Goal: Ask a question

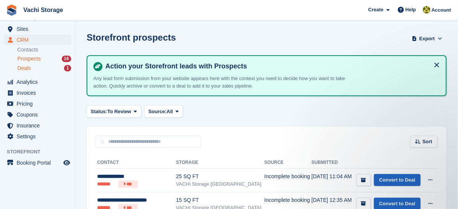
click at [41, 65] on div "Deals 1" at bounding box center [44, 68] width 54 height 7
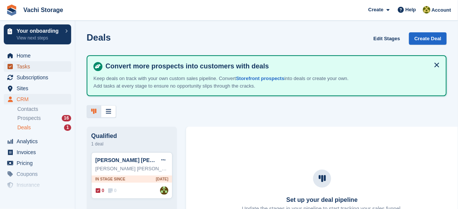
click at [42, 67] on span "Tasks" at bounding box center [39, 66] width 45 height 11
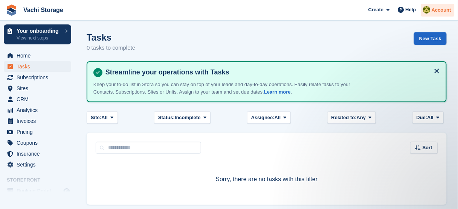
click at [428, 6] on img at bounding box center [427, 10] width 8 height 8
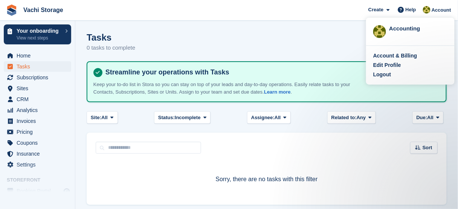
click at [231, 30] on section "Tasks 0 tasks to complete New Task Streamline your operations with Tasks Keep y…" at bounding box center [266, 118] width 383 height 237
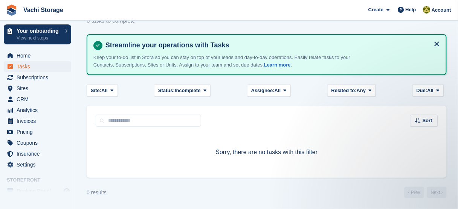
scroll to position [28, 0]
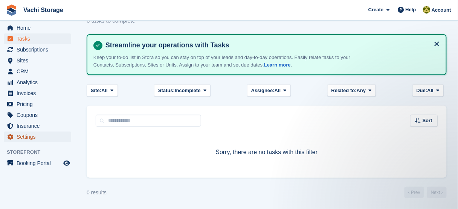
click at [37, 134] on span "Settings" at bounding box center [39, 137] width 45 height 11
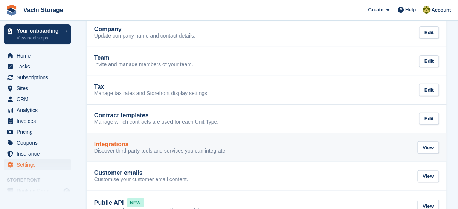
scroll to position [60, 0]
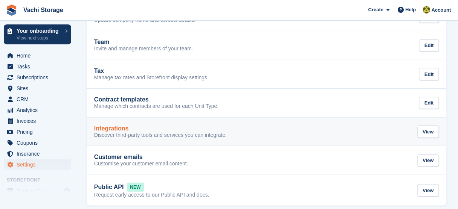
click at [126, 134] on p "Discover third-party tools and services you can integrate." at bounding box center [160, 135] width 133 height 7
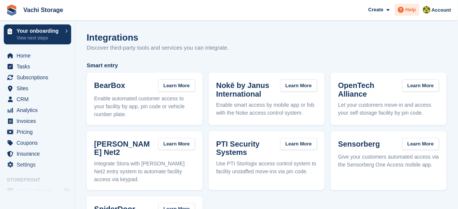
click at [414, 13] on span "Help" at bounding box center [411, 10] width 11 height 8
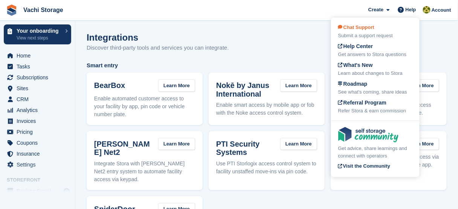
click at [374, 27] on span "Chat Support" at bounding box center [356, 27] width 36 height 6
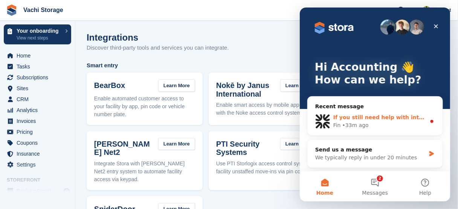
click at [367, 124] on div "Fin • 33m ago" at bounding box center [379, 125] width 93 height 8
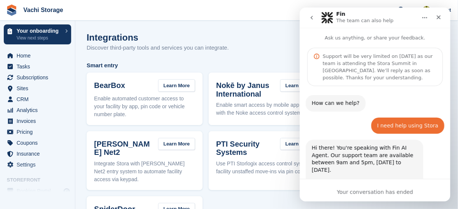
scroll to position [67, 0]
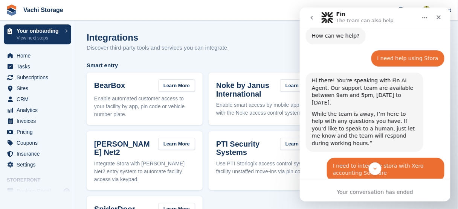
click at [365, 195] on div "Your conversation has ended" at bounding box center [374, 192] width 151 height 8
click at [375, 171] on icon "Scroll to bottom" at bounding box center [374, 168] width 7 height 7
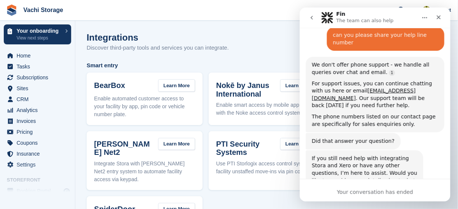
scroll to position [433, 0]
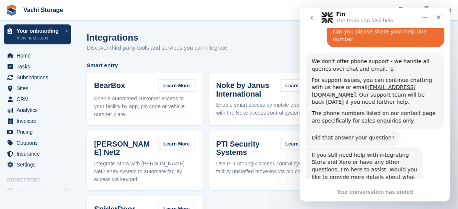
drag, startPoint x: 373, startPoint y: 187, endPoint x: 364, endPoint y: 177, distance: 13.4
click at [372, 187] on div "Your conversation has ended" at bounding box center [374, 190] width 151 height 23
click at [340, 151] on div "If you still need help with integrating Stora and Xero or have any other questi…" at bounding box center [363, 169] width 105 height 37
click at [439, 23] on div "Close" at bounding box center [439, 17] width 14 height 14
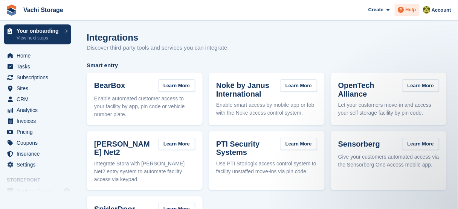
click at [404, 11] on icon at bounding box center [401, 10] width 6 height 6
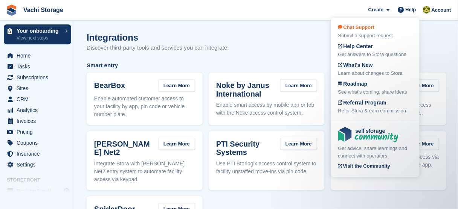
click at [368, 30] on span "Chat Support" at bounding box center [356, 27] width 36 height 6
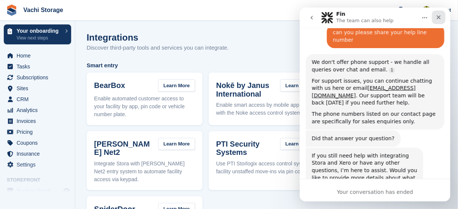
click at [440, 18] on icon "Close" at bounding box center [438, 17] width 4 height 4
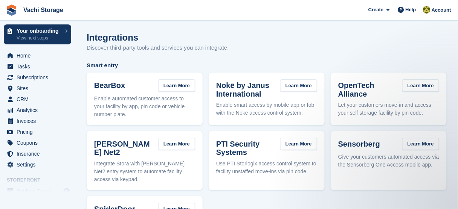
scroll to position [0, 0]
click at [410, 11] on span "Help" at bounding box center [411, 10] width 11 height 8
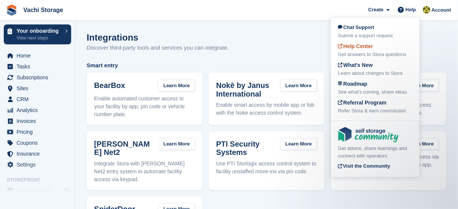
click at [369, 47] on span "Help Center" at bounding box center [355, 46] width 35 height 6
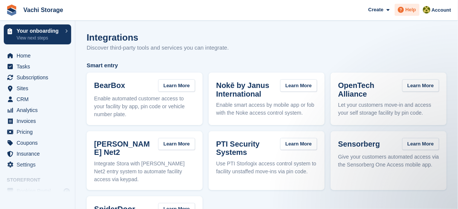
click at [404, 10] on icon at bounding box center [401, 10] width 6 height 6
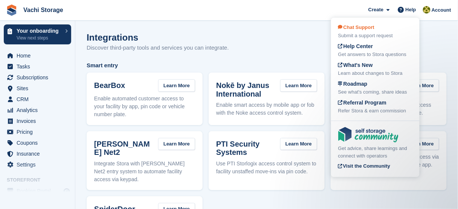
click at [372, 33] on div "Submit a support request" at bounding box center [375, 36] width 74 height 8
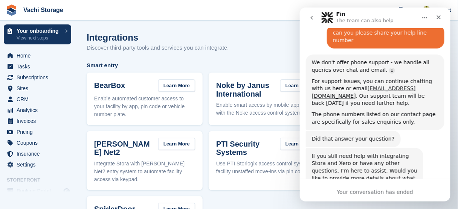
scroll to position [433, 0]
drag, startPoint x: 435, startPoint y: 20, endPoint x: 734, endPoint y: 27, distance: 299.5
click at [435, 20] on div "Close" at bounding box center [439, 17] width 14 height 14
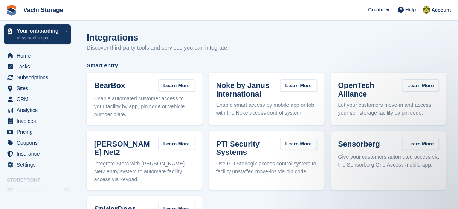
scroll to position [0, 0]
click at [383, 12] on span "Create" at bounding box center [375, 10] width 15 height 8
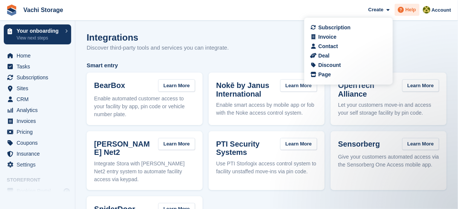
click at [413, 7] on span "Help" at bounding box center [411, 10] width 11 height 8
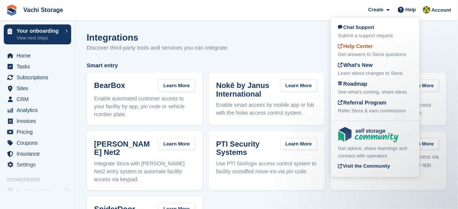
click at [366, 49] on span "Help Center" at bounding box center [355, 46] width 35 height 6
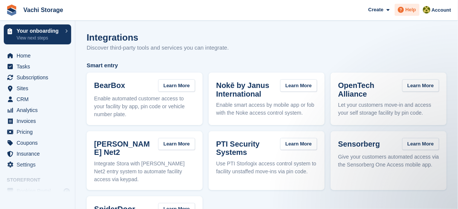
click at [404, 10] on icon at bounding box center [401, 10] width 6 height 6
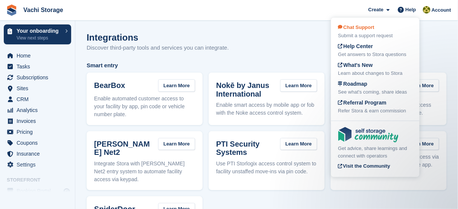
click at [367, 29] on span "Chat Support" at bounding box center [356, 27] width 36 height 6
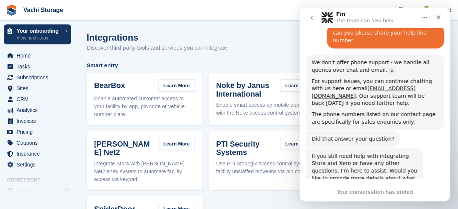
scroll to position [433, 0]
click at [423, 20] on icon "Home" at bounding box center [424, 17] width 6 height 6
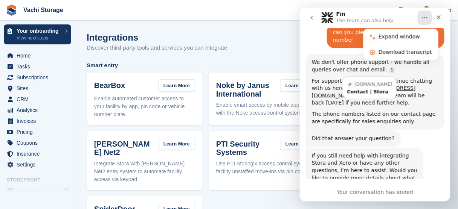
click at [348, 76] on div "stora.co Contact | Stora" at bounding box center [369, 87] width 54 height 22
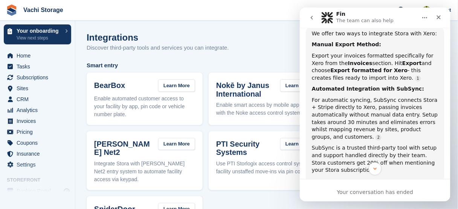
scroll to position [139, 0]
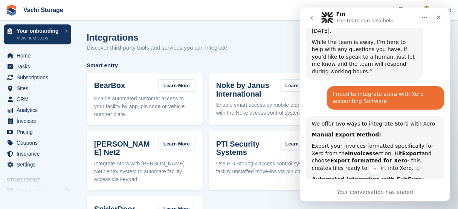
click at [347, 90] on div "I need to integrate stora with Xero accounting Software" at bounding box center [385, 97] width 105 height 15
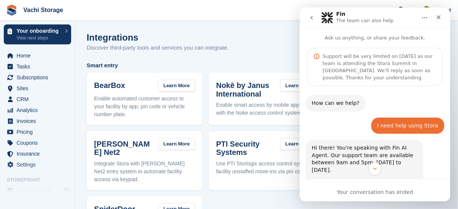
click at [315, 17] on button "go back" at bounding box center [311, 17] width 14 height 14
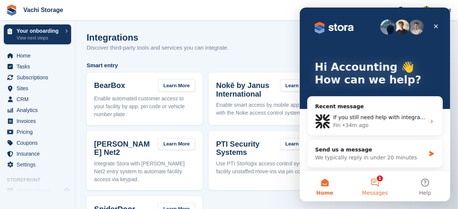
click at [375, 187] on button "1 Messages" at bounding box center [375, 186] width 50 height 30
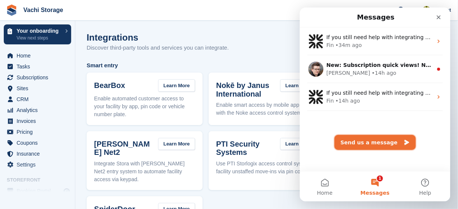
click at [373, 145] on button "Send us a message" at bounding box center [374, 142] width 81 height 15
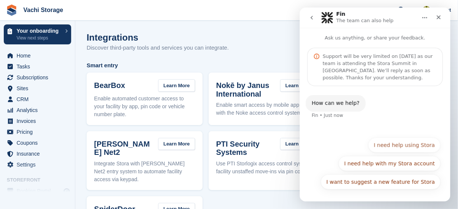
click at [390, 148] on button "I need help using Stora" at bounding box center [404, 144] width 72 height 15
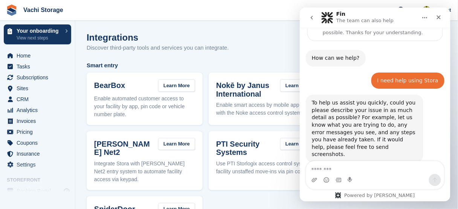
scroll to position [54, 0]
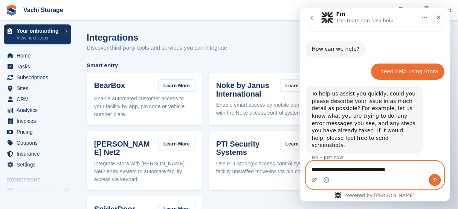
type textarea "**********"
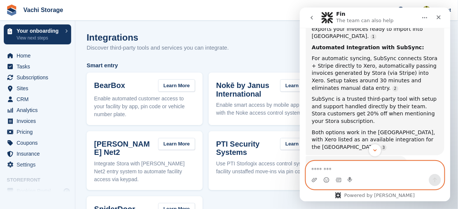
scroll to position [269, 0]
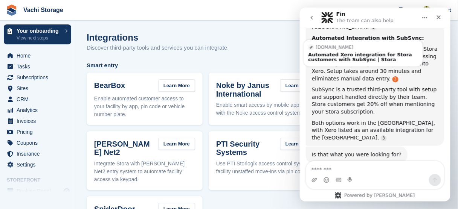
click at [392, 76] on link "Source reference 140910983:" at bounding box center [395, 79] width 6 height 6
click at [325, 52] on div "Automated Xero integration for Stora customers with SubSync | Stora" at bounding box center [363, 57] width 110 height 10
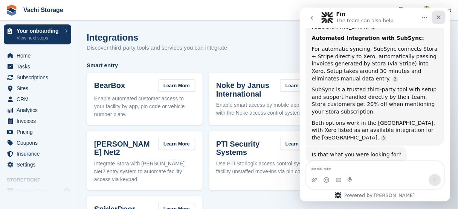
click at [437, 17] on icon "Close" at bounding box center [438, 17] width 6 height 6
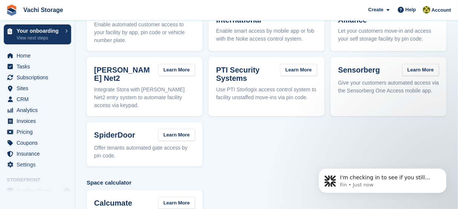
scroll to position [0, 0]
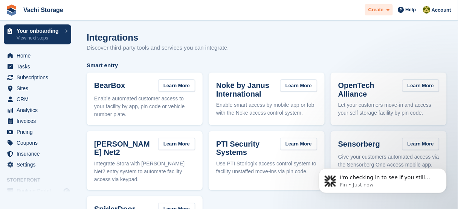
click at [392, 9] on div "Create" at bounding box center [379, 10] width 28 height 12
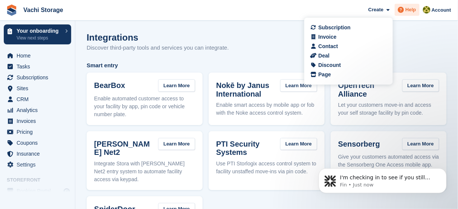
click at [407, 10] on span "Help" at bounding box center [411, 10] width 11 height 8
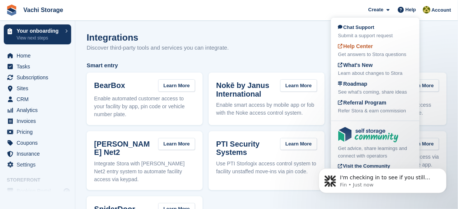
click at [378, 47] on div "Help Center Get answers to Stora questions" at bounding box center [375, 51] width 74 height 16
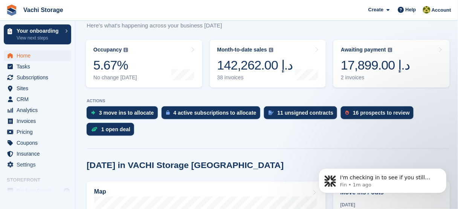
scroll to position [121, 0]
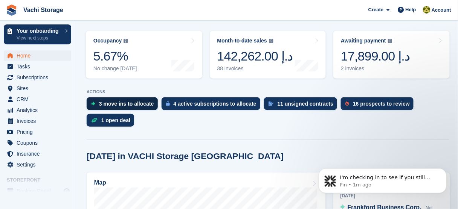
click at [132, 105] on div "3 move ins to allocate" at bounding box center [126, 104] width 55 height 6
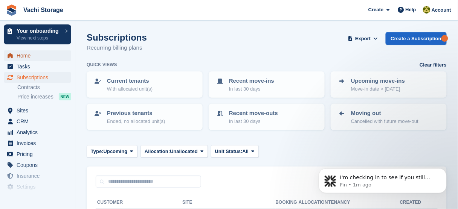
click at [33, 58] on span "Home" at bounding box center [39, 55] width 45 height 11
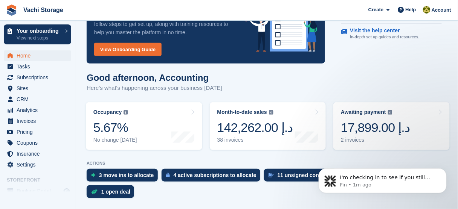
scroll to position [60, 0]
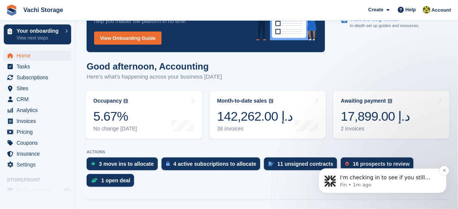
click at [389, 180] on span "I'm checking in to see if you still need help with integrating Stora with Xero …" at bounding box center [388, 203] width 96 height 58
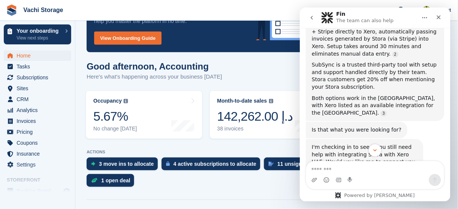
scroll to position [323, 0]
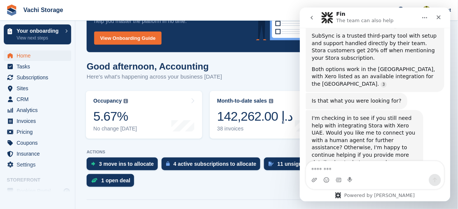
click at [355, 163] on textarea "Message…" at bounding box center [375, 167] width 138 height 13
type textarea "**********"
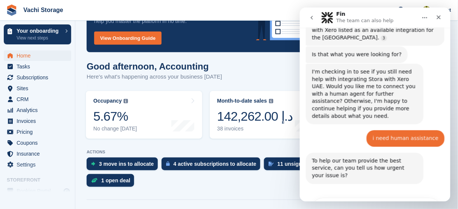
scroll to position [411, 0]
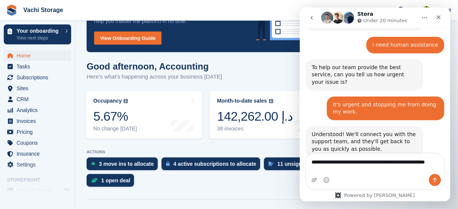
scroll to position [471, 0]
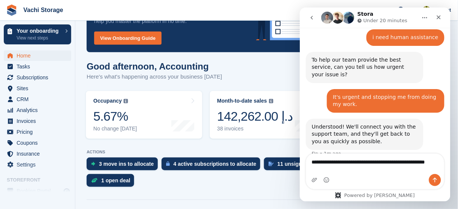
type textarea "**********"
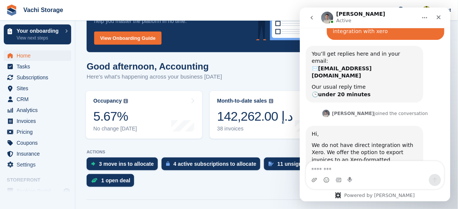
scroll to position [612, 0]
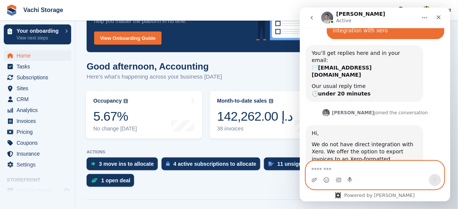
click at [340, 169] on textarea "Message…" at bounding box center [375, 167] width 138 height 13
click at [371, 173] on textarea "**********" at bounding box center [375, 167] width 138 height 13
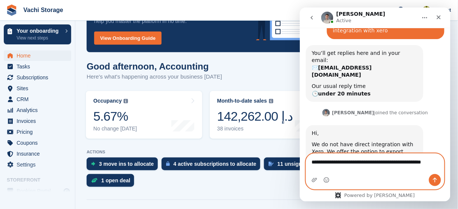
scroll to position [620, 0]
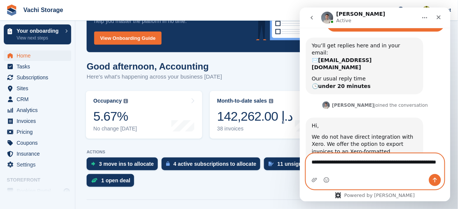
type textarea "**********"
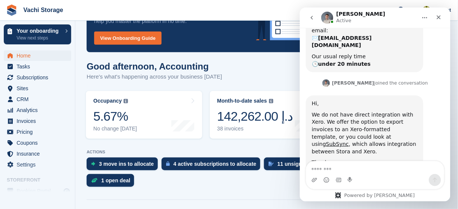
scroll to position [671, 0]
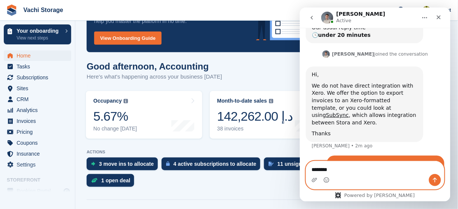
type textarea "********"
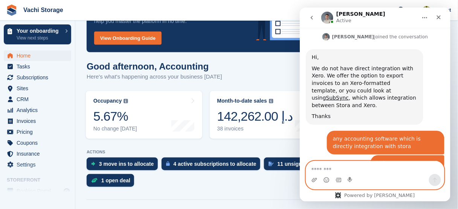
scroll to position [711, 0]
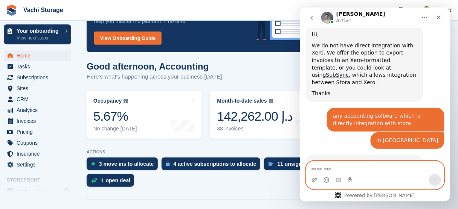
click at [344, 166] on textarea "Message…" at bounding box center [375, 167] width 138 height 13
type textarea "**********"
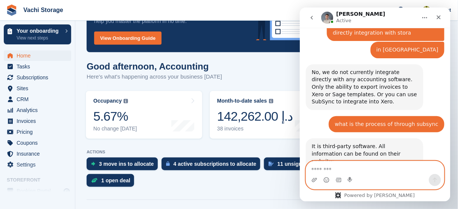
scroll to position [807, 0]
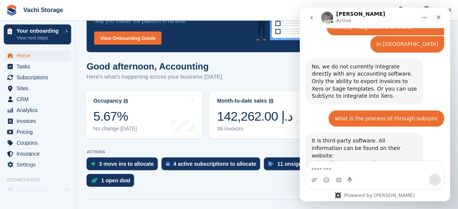
click at [344, 160] on link "https://subsyncapp.com/" at bounding box center [346, 163] width 59 height 6
